Goal: Task Accomplishment & Management: Complete application form

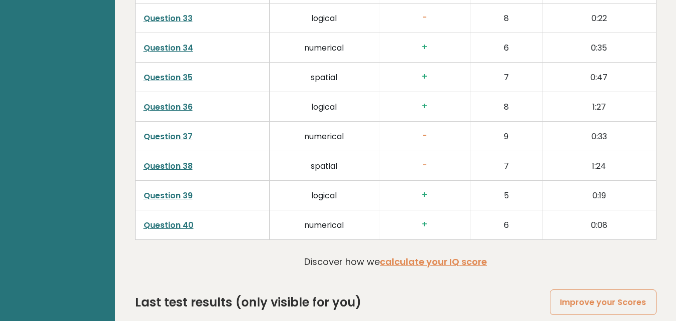
scroll to position [2562, 0]
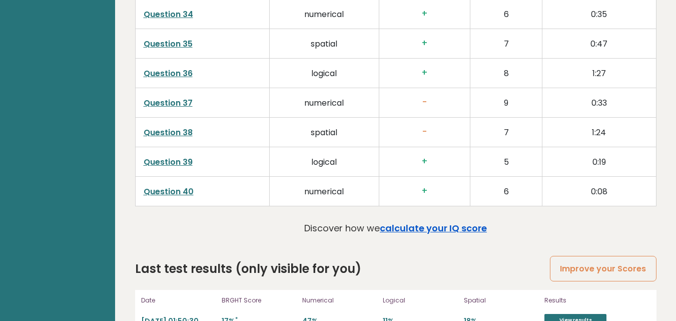
click at [448, 222] on link "calculate your IQ score" at bounding box center [433, 228] width 107 height 13
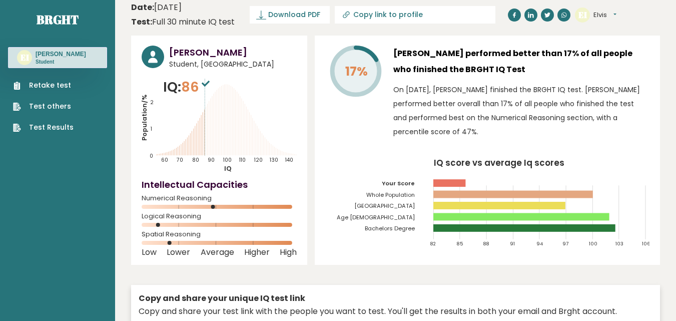
scroll to position [0, 0]
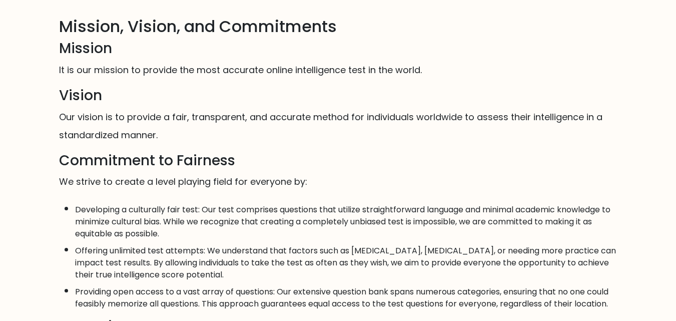
scroll to position [48, 0]
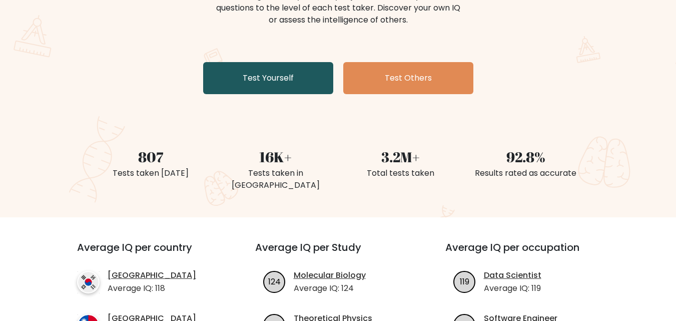
scroll to position [147, 0]
click at [291, 75] on link "Test Yourself" at bounding box center [268, 79] width 130 height 32
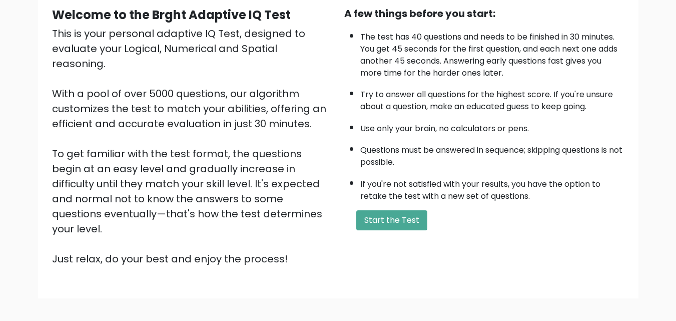
scroll to position [138, 0]
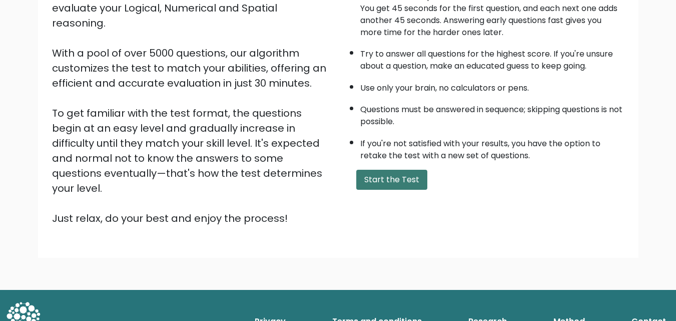
click at [380, 183] on button "Start the Test" at bounding box center [391, 180] width 71 height 20
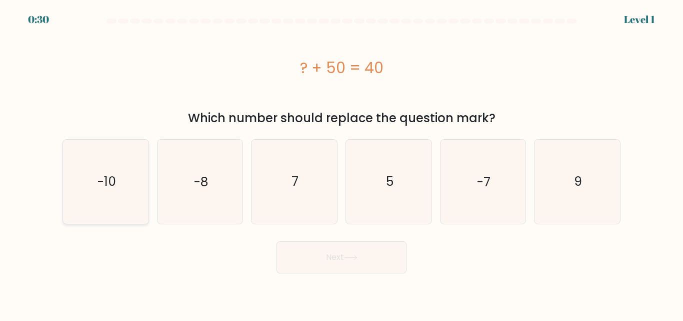
click at [110, 180] on text "-10" at bounding box center [106, 182] width 19 height 18
click at [342, 163] on input "a. -10" at bounding box center [342, 162] width 1 height 3
radio input "true"
click at [320, 277] on body "0:28 Level 1 a." at bounding box center [341, 160] width 683 height 321
click at [314, 260] on button "Next" at bounding box center [342, 257] width 130 height 32
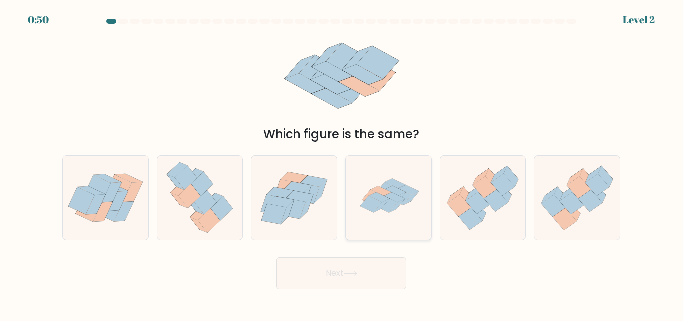
click at [374, 197] on icon at bounding box center [379, 198] width 21 height 10
click at [342, 163] on input "d." at bounding box center [342, 162] width 1 height 3
radio input "true"
click at [368, 265] on button "Next" at bounding box center [342, 273] width 130 height 32
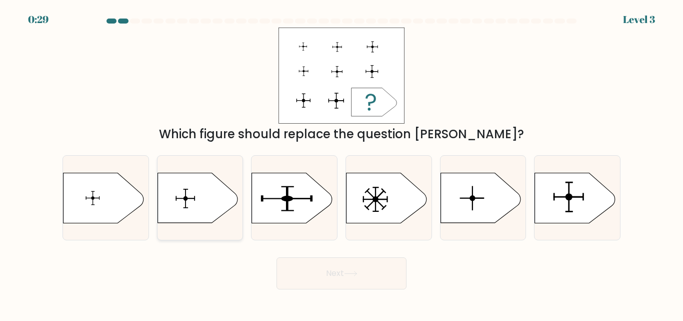
click at [207, 205] on icon at bounding box center [198, 198] width 80 height 50
click at [342, 163] on input "b." at bounding box center [342, 162] width 1 height 3
radio input "true"
click at [296, 276] on button "Next" at bounding box center [342, 273] width 130 height 32
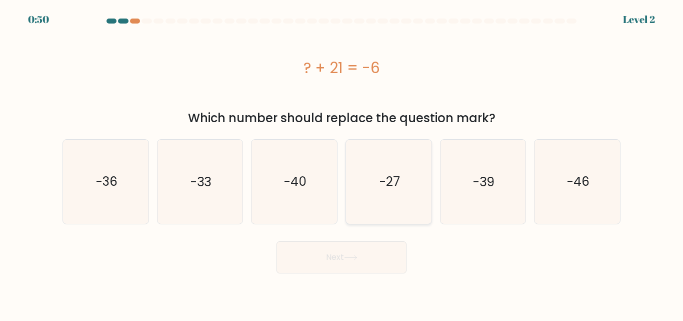
click at [398, 182] on text "-27" at bounding box center [389, 182] width 21 height 18
click at [342, 163] on input "d. -27" at bounding box center [342, 162] width 1 height 3
radio input "true"
click at [347, 254] on button "Next" at bounding box center [342, 257] width 130 height 32
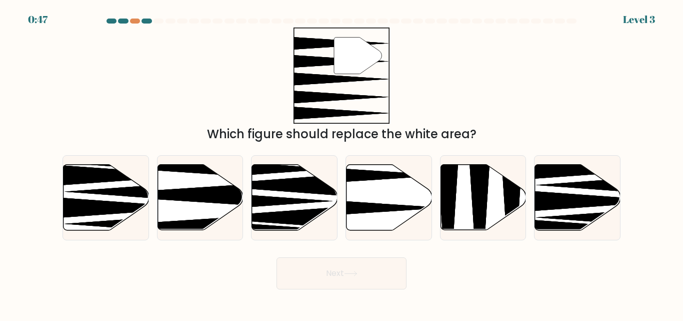
click at [347, 254] on div "Next" at bounding box center [342, 270] width 570 height 37
click at [375, 192] on icon at bounding box center [390, 198] width 86 height 66
click at [342, 163] on input "d." at bounding box center [342, 162] width 1 height 3
radio input "true"
click at [359, 277] on button "Next" at bounding box center [342, 273] width 130 height 32
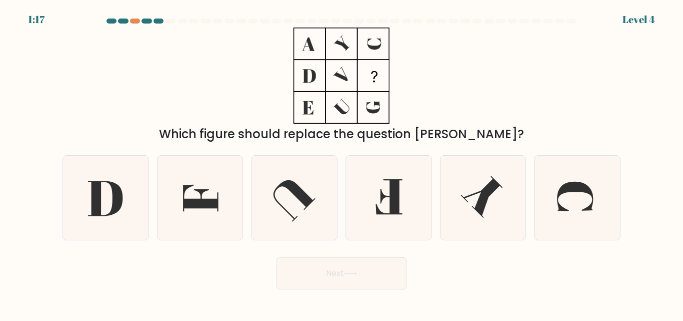
click at [359, 277] on button "Next" at bounding box center [342, 273] width 130 height 32
click at [215, 175] on icon at bounding box center [200, 198] width 84 height 84
click at [342, 163] on input "b." at bounding box center [342, 162] width 1 height 3
radio input "true"
click at [336, 272] on button "Next" at bounding box center [342, 273] width 130 height 32
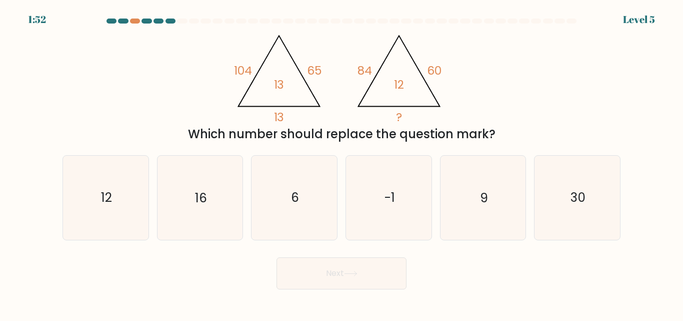
click at [336, 272] on button "Next" at bounding box center [342, 273] width 130 height 32
click at [109, 180] on icon "12" at bounding box center [106, 198] width 84 height 84
click at [342, 163] on input "a. 12" at bounding box center [342, 162] width 1 height 3
radio input "true"
click at [374, 268] on button "Next" at bounding box center [342, 273] width 130 height 32
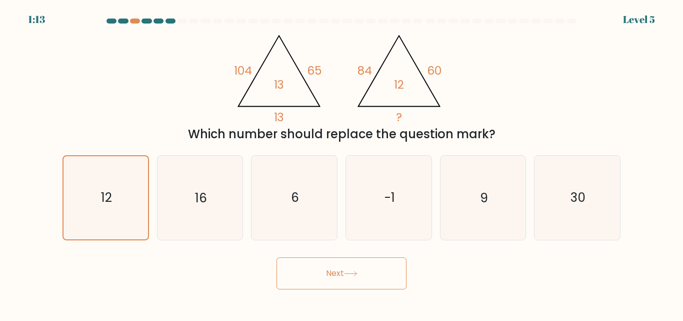
click at [374, 268] on button "Next" at bounding box center [342, 273] width 130 height 32
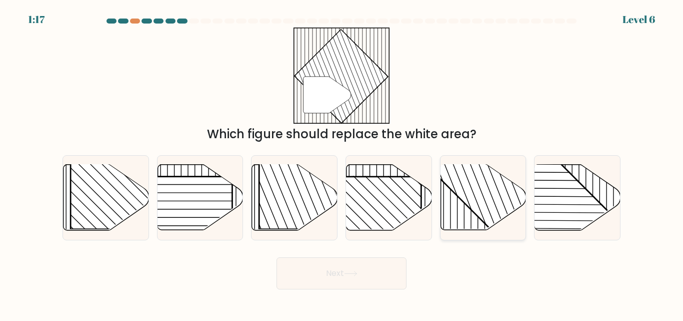
click at [473, 198] on rect at bounding box center [509, 164] width 168 height 168
click at [342, 163] on input "e." at bounding box center [342, 162] width 1 height 3
radio input "true"
click at [341, 278] on button "Next" at bounding box center [342, 273] width 130 height 32
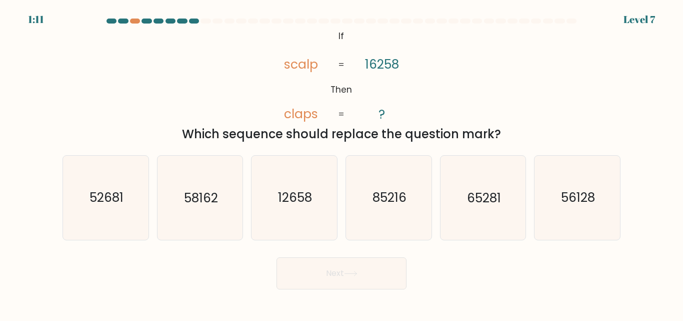
click at [341, 278] on button "Next" at bounding box center [342, 273] width 130 height 32
click at [395, 142] on div "Which sequence should replace the question mark?" at bounding box center [342, 134] width 546 height 18
click at [464, 177] on icon "65281" at bounding box center [483, 198] width 84 height 84
click at [342, 163] on input "e. 65281" at bounding box center [342, 162] width 1 height 3
radio input "true"
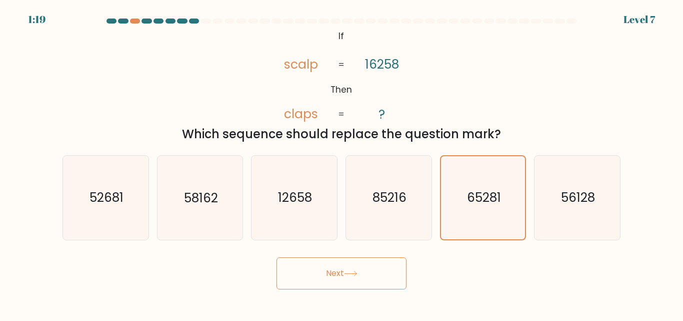
click at [376, 267] on button "Next" at bounding box center [342, 273] width 130 height 32
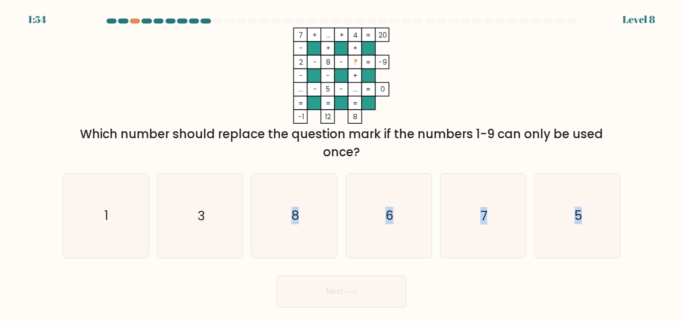
drag, startPoint x: 376, startPoint y: 267, endPoint x: 247, endPoint y: 199, distance: 145.6
click at [247, 199] on form at bounding box center [341, 163] width 683 height 289
click at [210, 192] on icon "3" at bounding box center [200, 216] width 84 height 84
click at [342, 163] on input "b. 3" at bounding box center [342, 162] width 1 height 3
radio input "true"
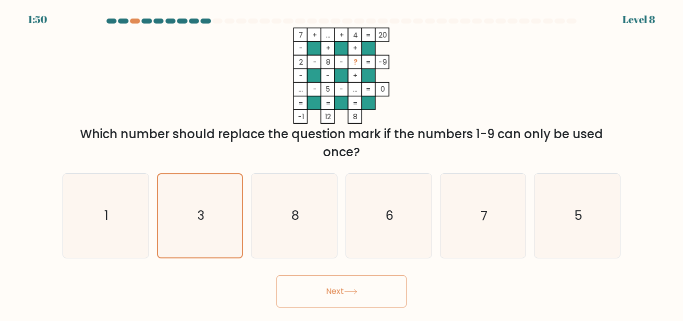
click at [309, 289] on button "Next" at bounding box center [342, 291] width 130 height 32
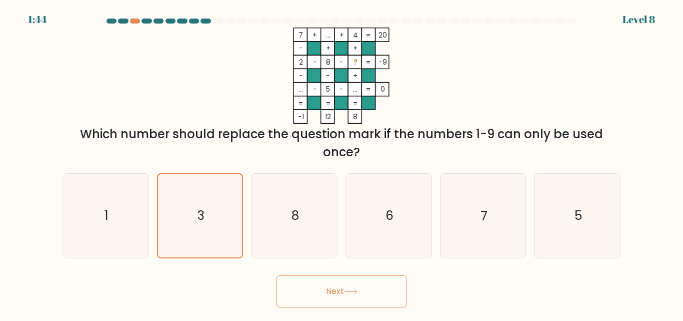
click at [309, 289] on button "Next" at bounding box center [342, 291] width 130 height 32
click at [351, 295] on button "Next" at bounding box center [342, 291] width 130 height 32
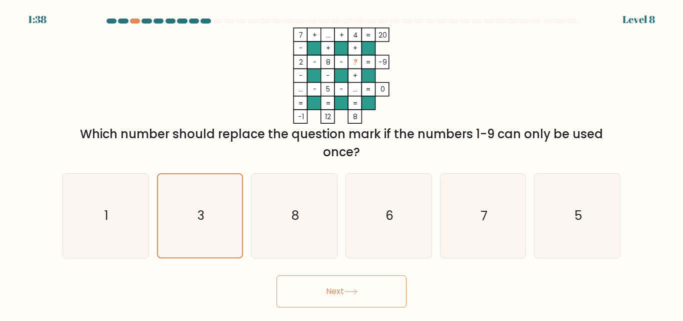
click at [348, 291] on icon at bounding box center [351, 292] width 14 height 6
click at [362, 285] on button "Next" at bounding box center [342, 291] width 130 height 32
click at [362, 284] on button "Next" at bounding box center [342, 291] width 130 height 32
click at [362, 283] on button "Next" at bounding box center [342, 291] width 130 height 32
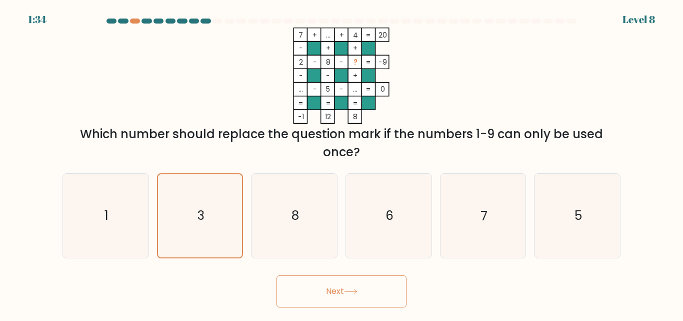
click at [361, 283] on button "Next" at bounding box center [342, 291] width 130 height 32
click at [361, 284] on button "Next" at bounding box center [342, 291] width 130 height 32
click at [351, 282] on button "Next" at bounding box center [342, 291] width 130 height 32
click at [305, 227] on icon "8" at bounding box center [295, 216] width 84 height 84
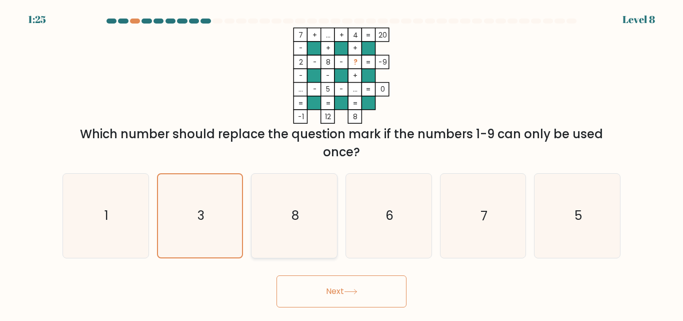
click at [342, 163] on input "c. 8" at bounding box center [342, 162] width 1 height 3
radio input "true"
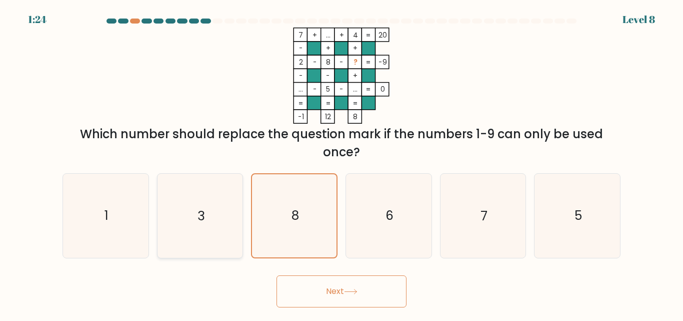
click at [199, 215] on text "3" at bounding box center [201, 216] width 7 height 18
click at [342, 163] on input "b. 3" at bounding box center [342, 162] width 1 height 3
radio input "true"
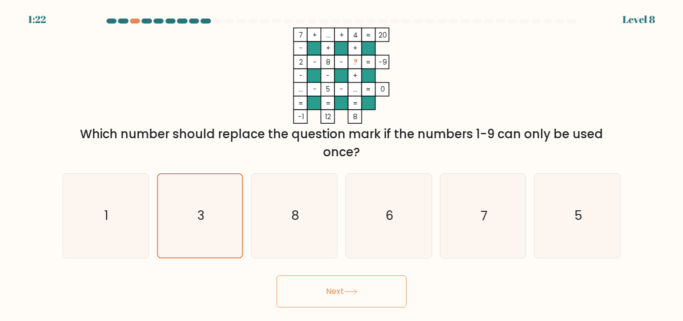
click at [318, 286] on button "Next" at bounding box center [342, 291] width 130 height 32
click at [338, 292] on button "Next" at bounding box center [342, 291] width 130 height 32
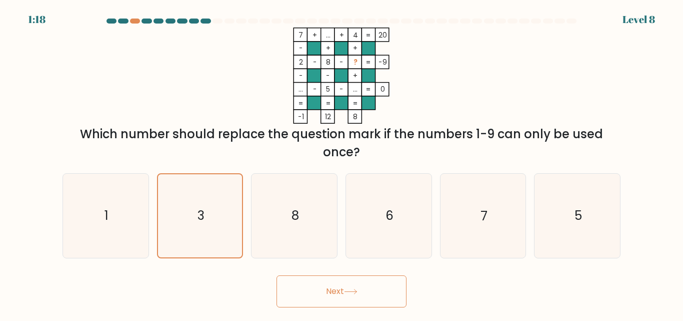
click at [338, 292] on button "Next" at bounding box center [342, 291] width 130 height 32
drag, startPoint x: 338, startPoint y: 292, endPoint x: 329, endPoint y: 289, distance: 9.0
click at [329, 289] on button "Next" at bounding box center [342, 291] width 130 height 32
click at [326, 283] on button "Next" at bounding box center [342, 291] width 130 height 32
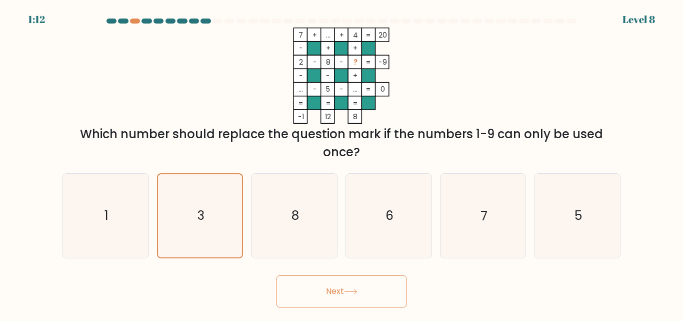
click at [326, 283] on button "Next" at bounding box center [342, 291] width 130 height 32
click at [277, 275] on button "Next" at bounding box center [342, 291] width 130 height 32
click at [118, 219] on icon "1" at bounding box center [106, 216] width 84 height 84
click at [342, 163] on input "a. 1" at bounding box center [342, 162] width 1 height 3
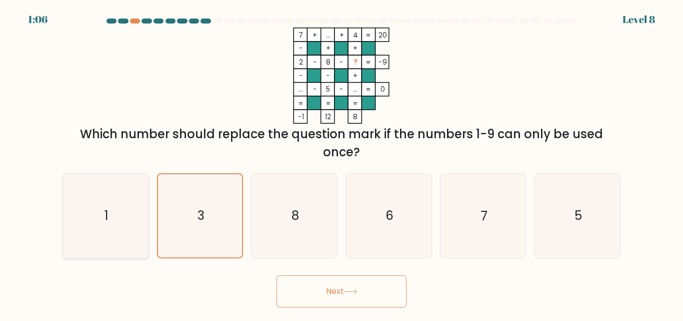
radio input "true"
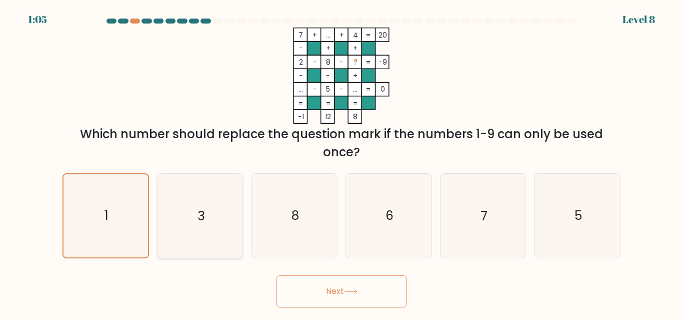
click at [180, 215] on icon "3" at bounding box center [200, 216] width 84 height 84
click at [342, 163] on input "b. 3" at bounding box center [342, 162] width 1 height 3
radio input "true"
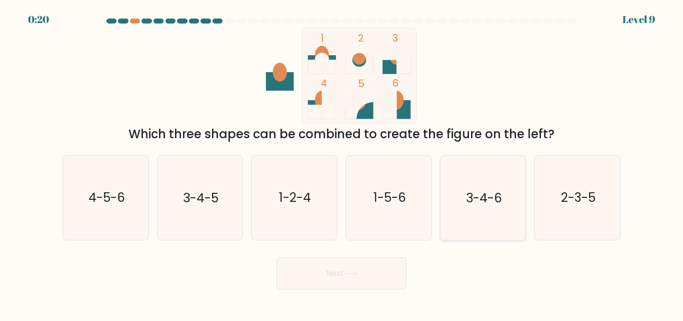
click at [481, 180] on icon "3-4-6" at bounding box center [483, 198] width 84 height 84
click at [342, 163] on input "e. 3-4-6" at bounding box center [342, 162] width 1 height 3
radio input "true"
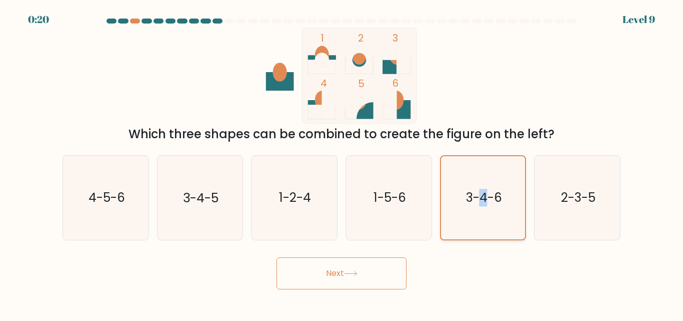
click at [481, 180] on icon "3-4-6" at bounding box center [483, 197] width 83 height 83
click at [342, 163] on input "e. 3-4-6" at bounding box center [342, 162] width 1 height 3
click at [359, 276] on button "Next" at bounding box center [342, 273] width 130 height 32
click at [338, 276] on button "Next" at bounding box center [342, 273] width 130 height 32
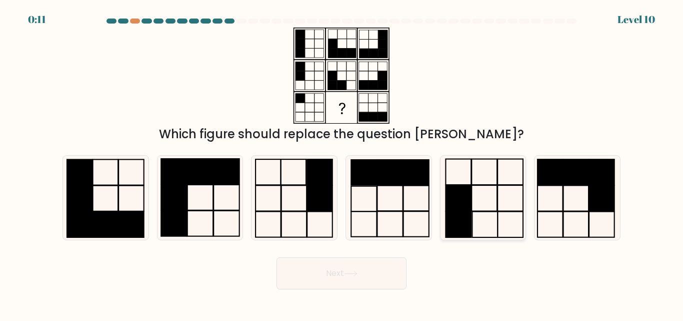
click at [462, 171] on icon at bounding box center [483, 198] width 84 height 84
click at [342, 163] on input "e." at bounding box center [342, 162] width 1 height 3
radio input "true"
click at [351, 282] on button "Next" at bounding box center [342, 273] width 130 height 32
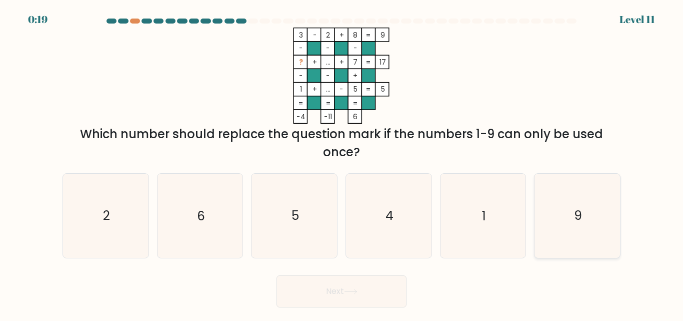
click at [552, 187] on icon "9" at bounding box center [578, 216] width 84 height 84
click at [342, 163] on input "f. 9" at bounding box center [342, 162] width 1 height 3
radio input "true"
click at [347, 289] on icon at bounding box center [351, 292] width 14 height 6
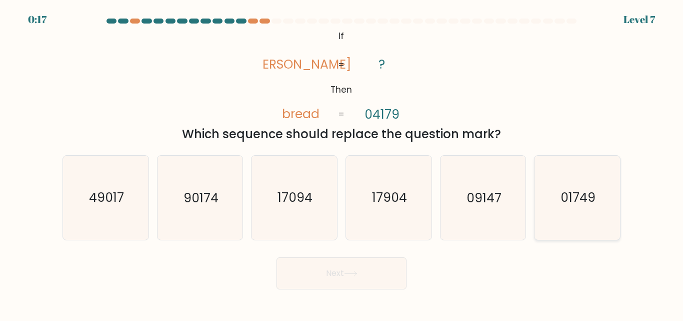
click at [613, 177] on icon "01749" at bounding box center [578, 198] width 84 height 84
click at [342, 163] on input "f. 01749" at bounding box center [342, 162] width 1 height 3
radio input "true"
click at [345, 262] on button "Next" at bounding box center [342, 273] width 130 height 32
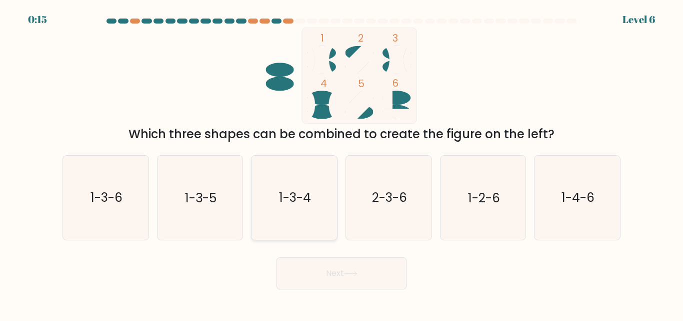
click at [295, 182] on icon "1-3-4" at bounding box center [295, 198] width 84 height 84
click at [342, 163] on input "c. 1-3-4" at bounding box center [342, 162] width 1 height 3
radio input "true"
click at [317, 263] on button "Next" at bounding box center [342, 273] width 130 height 32
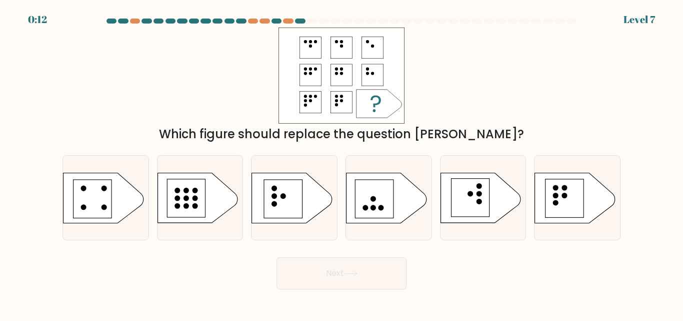
click at [317, 263] on button "Next" at bounding box center [342, 273] width 130 height 32
click at [276, 197] on circle at bounding box center [275, 196] width 6 height 6
click at [342, 163] on input "c." at bounding box center [342, 162] width 1 height 3
radio input "true"
click at [309, 265] on button "Next" at bounding box center [342, 273] width 130 height 32
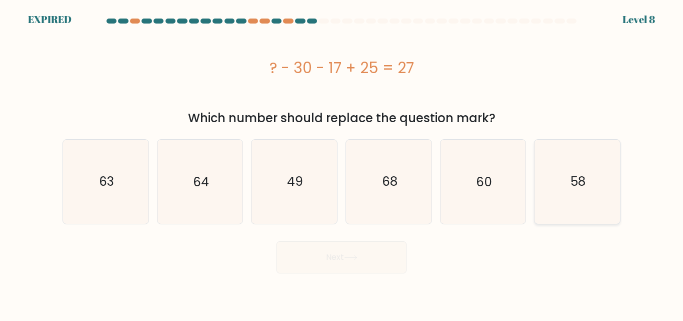
click at [568, 149] on icon "58" at bounding box center [578, 182] width 84 height 84
click at [342, 161] on input "f. 58" at bounding box center [342, 162] width 1 height 3
radio input "true"
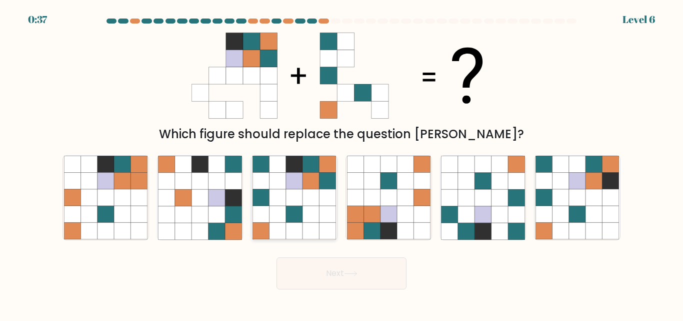
click at [299, 174] on icon at bounding box center [294, 181] width 17 height 17
click at [342, 163] on input "c." at bounding box center [342, 162] width 1 height 3
radio input "true"
click at [310, 268] on button "Next" at bounding box center [342, 273] width 130 height 32
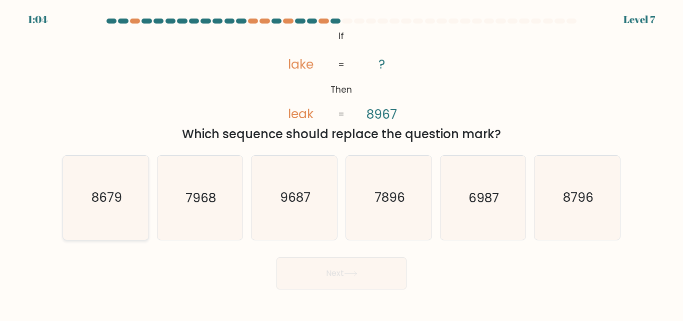
click at [115, 207] on icon "8679" at bounding box center [106, 198] width 84 height 84
click at [342, 163] on input "a. 8679" at bounding box center [342, 162] width 1 height 3
radio input "true"
click at [295, 268] on button "Next" at bounding box center [342, 273] width 130 height 32
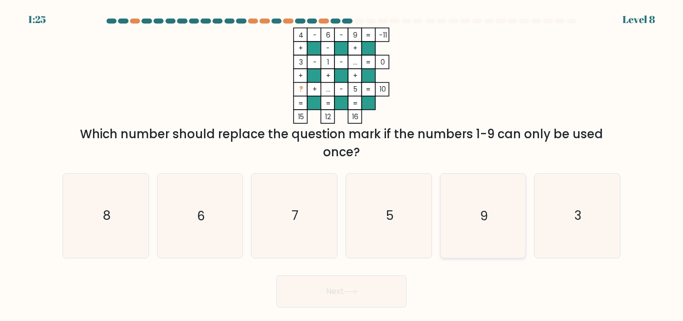
click at [471, 205] on icon "9" at bounding box center [483, 216] width 84 height 84
click at [342, 163] on input "e. 9" at bounding box center [342, 162] width 1 height 3
radio input "true"
click at [322, 290] on button "Next" at bounding box center [342, 291] width 130 height 32
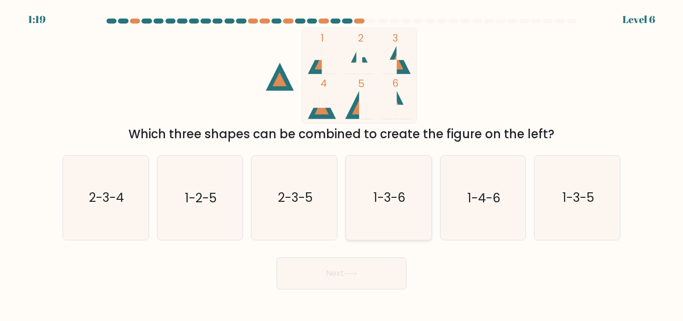
click at [367, 207] on icon "1-3-6" at bounding box center [389, 198] width 84 height 84
click at [342, 163] on input "d. 1-3-6" at bounding box center [342, 162] width 1 height 3
radio input "true"
click at [346, 273] on button "Next" at bounding box center [342, 273] width 130 height 32
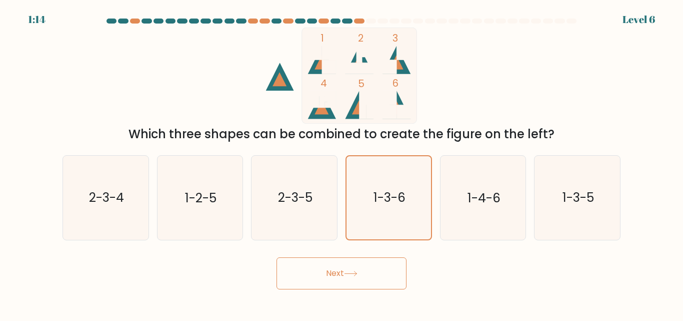
click at [335, 272] on button "Next" at bounding box center [342, 273] width 130 height 32
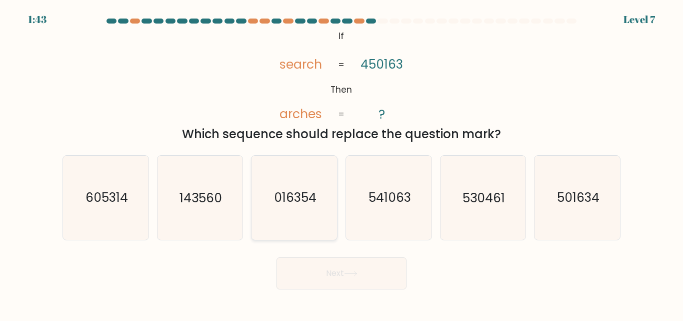
click at [276, 173] on icon "016354" at bounding box center [295, 198] width 84 height 84
click at [342, 163] on input "c. 016354" at bounding box center [342, 162] width 1 height 3
radio input "true"
click at [309, 262] on button "Next" at bounding box center [342, 273] width 130 height 32
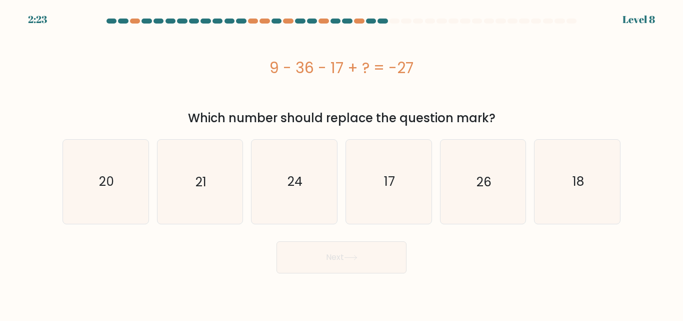
click at [309, 262] on button "Next" at bounding box center [342, 257] width 130 height 32
click at [278, 107] on div "9 - 36 - 17 + ? = -27" at bounding box center [342, 68] width 558 height 80
click at [485, 191] on icon "26" at bounding box center [483, 182] width 84 height 84
click at [342, 163] on input "e. 26" at bounding box center [342, 162] width 1 height 3
radio input "true"
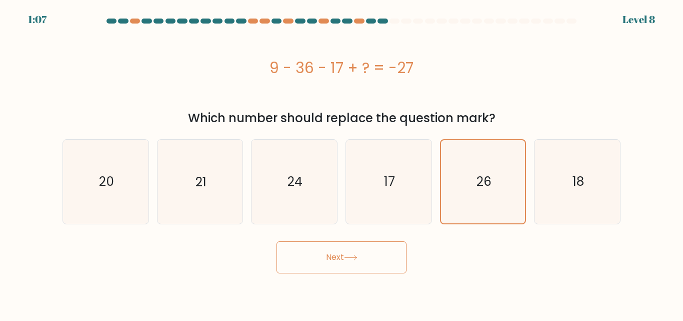
click at [361, 262] on button "Next" at bounding box center [342, 257] width 130 height 32
click at [344, 244] on button "Next" at bounding box center [342, 257] width 130 height 32
click at [344, 245] on button "Next" at bounding box center [342, 257] width 130 height 32
click at [331, 264] on button "Next" at bounding box center [342, 257] width 130 height 32
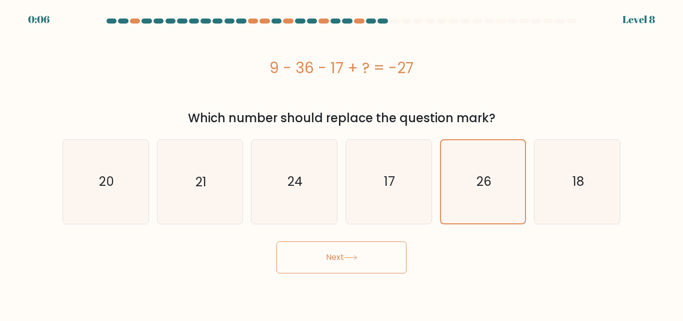
click at [299, 259] on button "Next" at bounding box center [342, 257] width 130 height 32
